Goal: Information Seeking & Learning: Learn about a topic

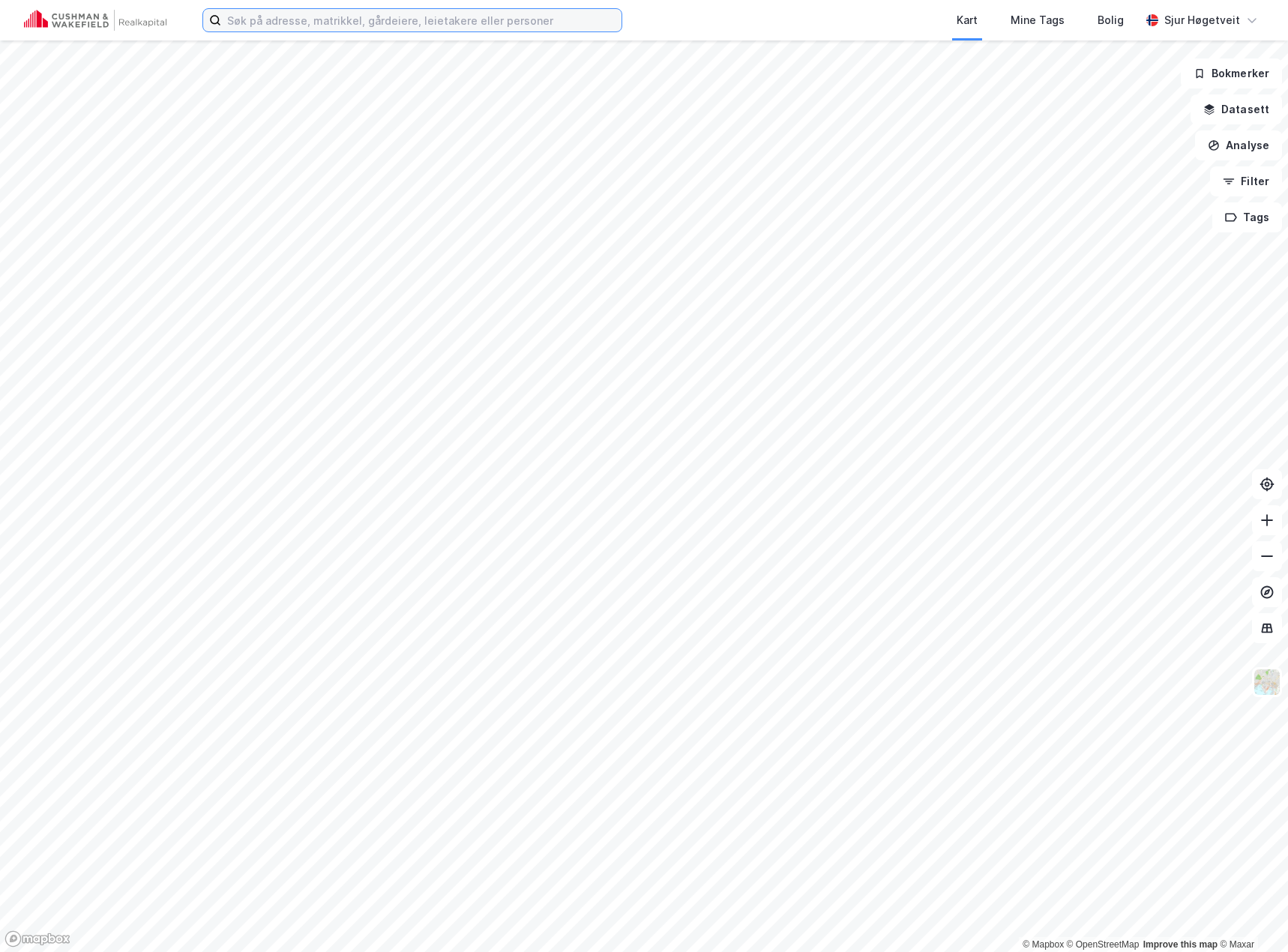
click at [297, 23] on input at bounding box center [421, 20] width 401 height 23
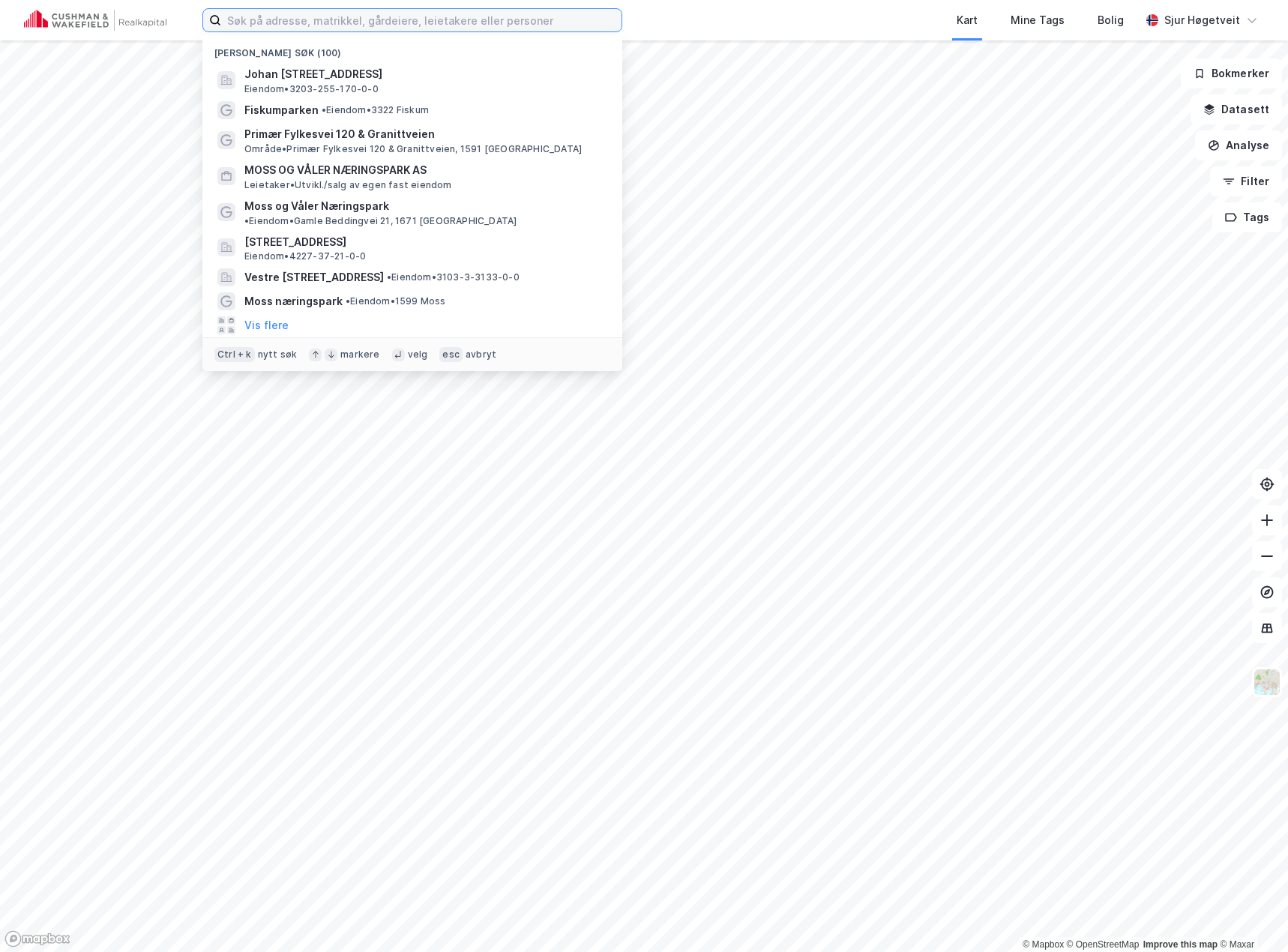
paste input "[STREET_ADDRESS]"
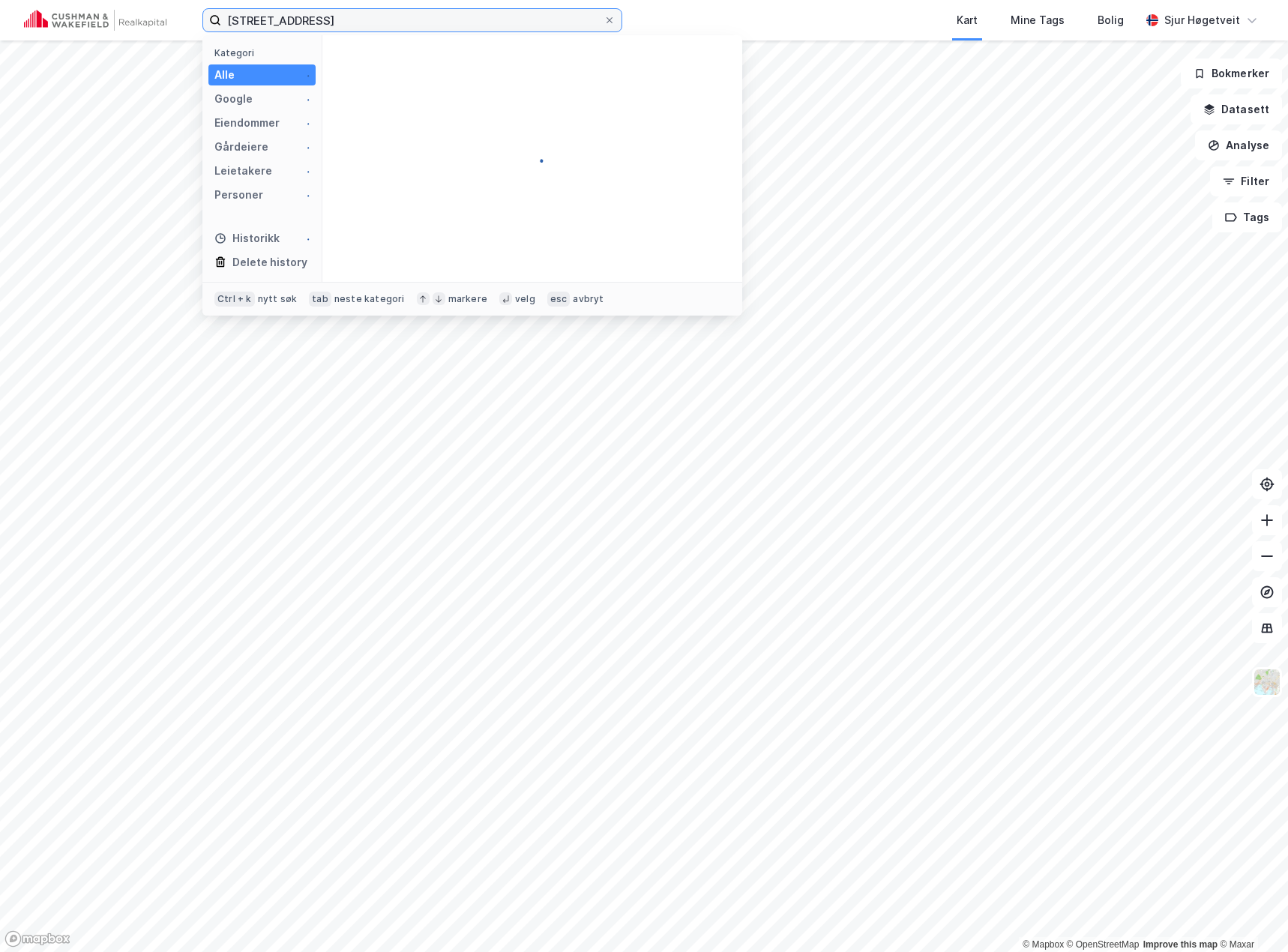
type input "[STREET_ADDRESS]"
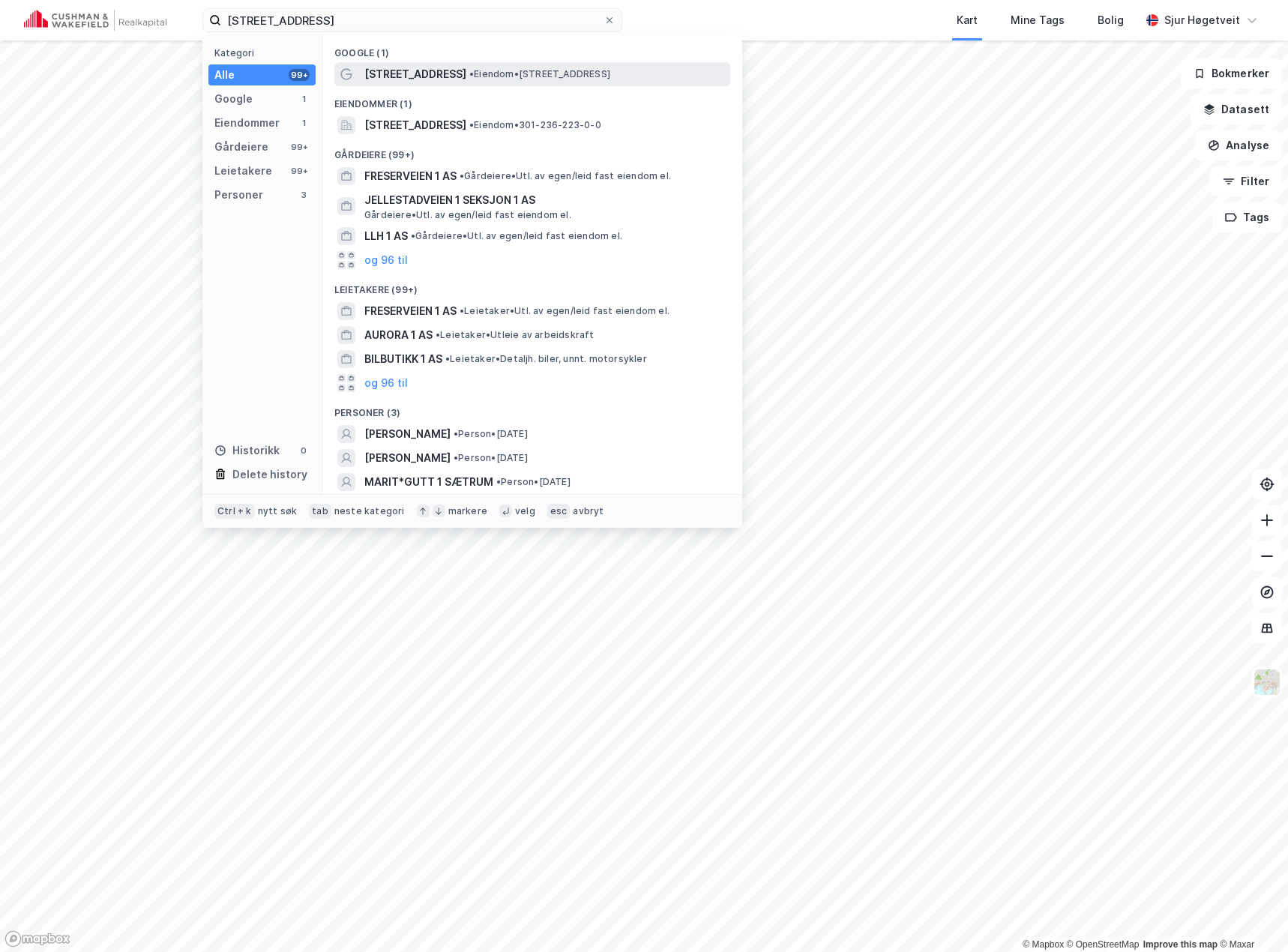
click at [434, 72] on div "[STREET_ADDRESS] • Eiendom • [STREET_ADDRESS]" at bounding box center [546, 74] width 363 height 18
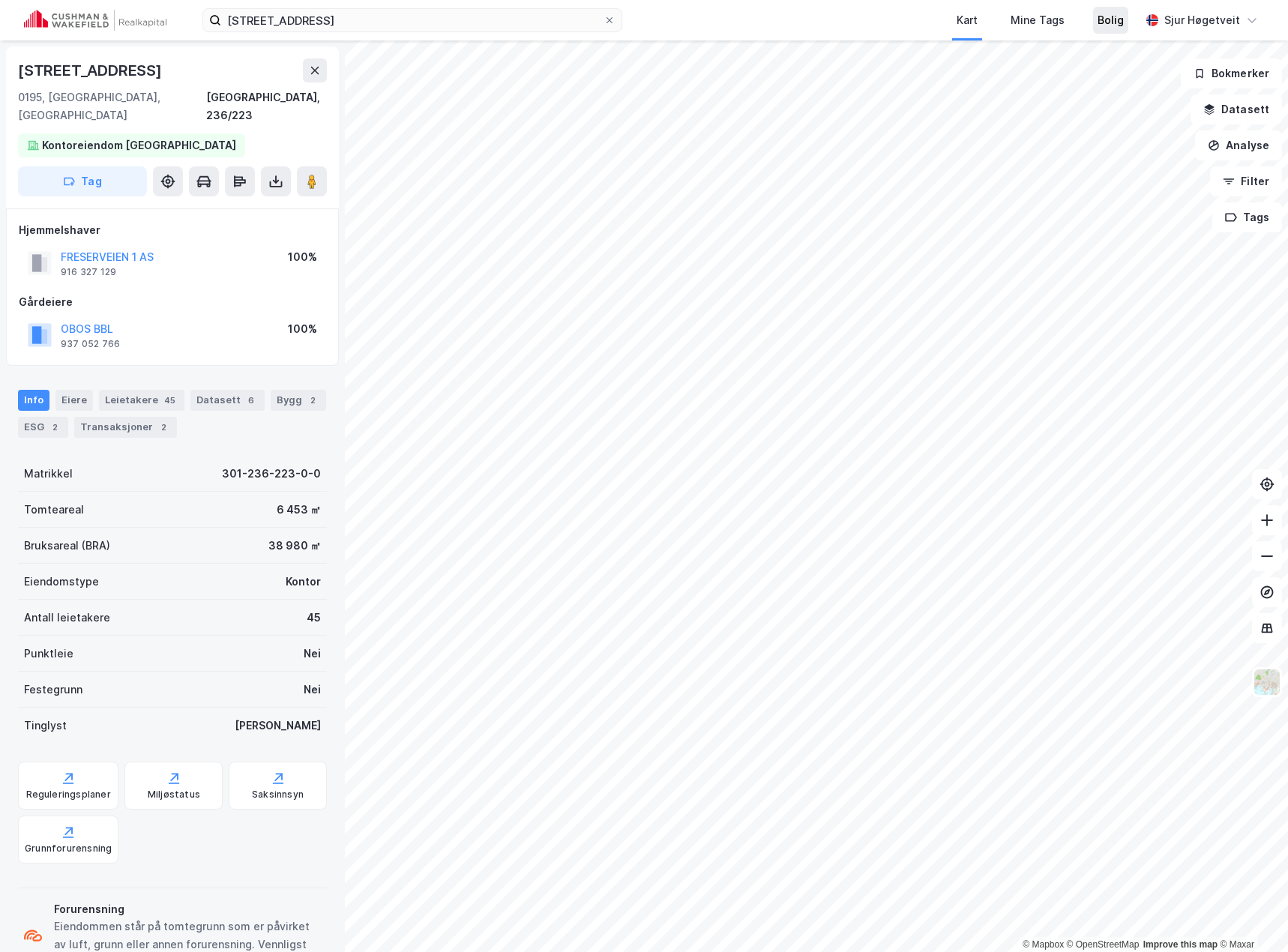
click at [1106, 15] on div "Bolig" at bounding box center [1111, 20] width 26 height 18
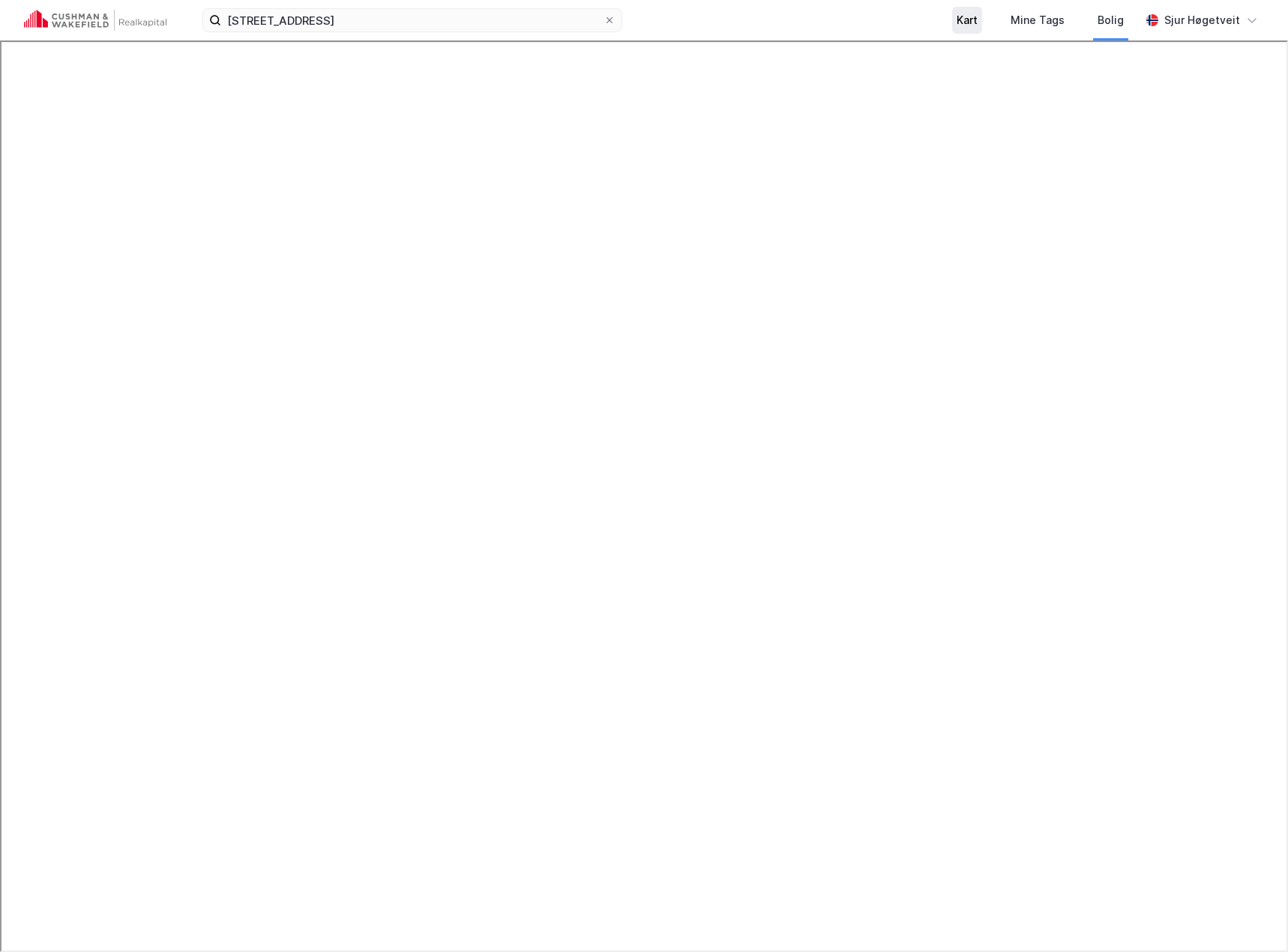
click at [978, 20] on div "Kart" at bounding box center [967, 20] width 21 height 18
click at [1272, 683] on img at bounding box center [1267, 682] width 29 height 29
